Goal: Transaction & Acquisition: Purchase product/service

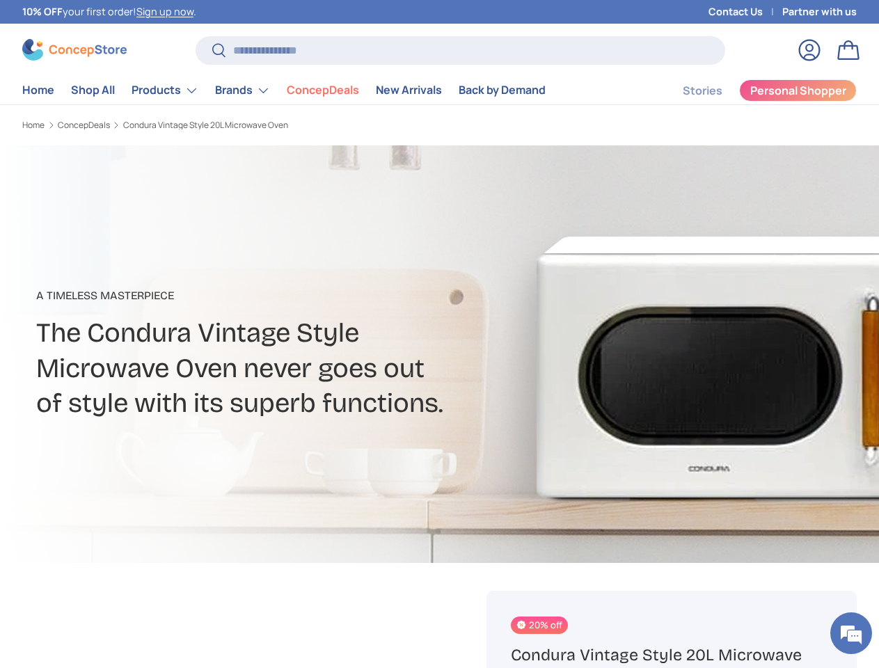
click at [439, 334] on h2 "The Condura Vintage Style Microwave Oven never goes out of style with its super…" at bounding box center [303, 367] width 535 height 105
click at [306, 90] on li "ConcepDeals" at bounding box center [322, 90] width 89 height 27
click at [187, 90] on link "Products" at bounding box center [165, 91] width 67 height 28
click at [265, 90] on link "Brands" at bounding box center [242, 91] width 55 height 28
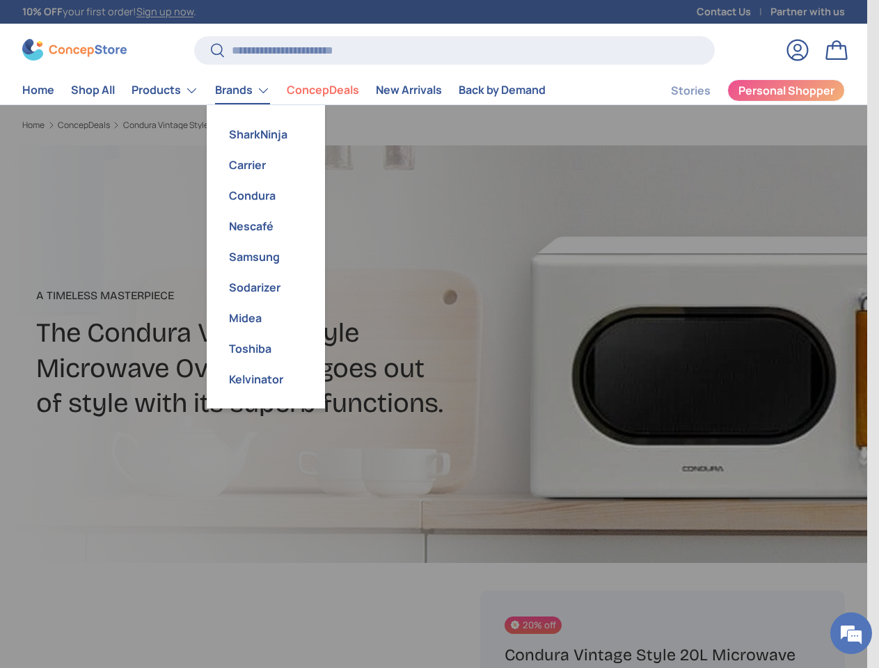
click at [851, 633] on em at bounding box center [852, 634] width 38 height 38
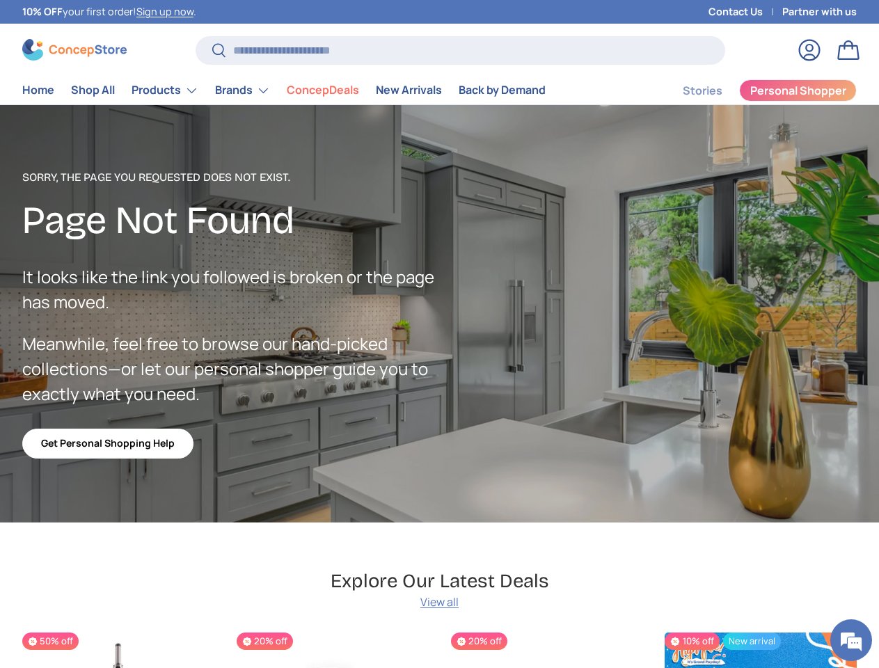
scroll to position [3270, 5300]
